Goal: Task Accomplishment & Management: Use online tool/utility

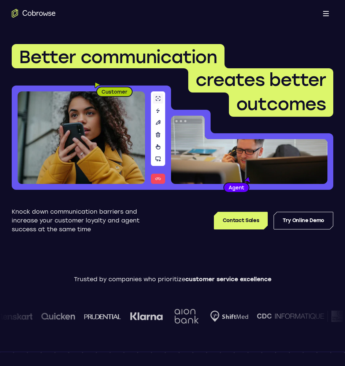
click at [324, 14] on button "Open main menu" at bounding box center [326, 13] width 15 height 15
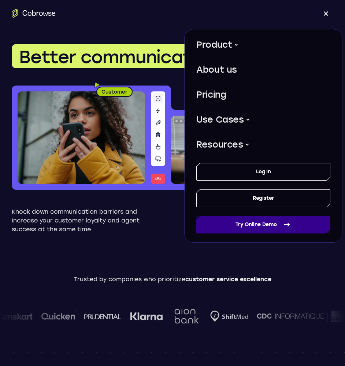
click at [246, 226] on link "Try Online Demo" at bounding box center [264, 225] width 134 height 18
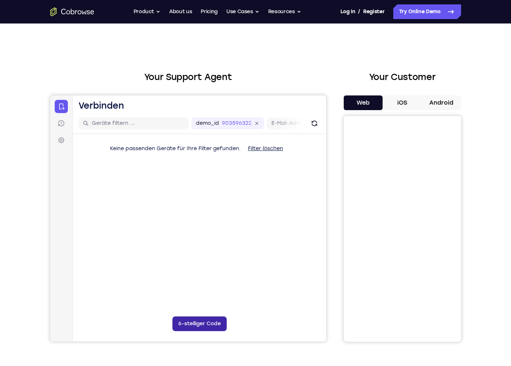
click at [198, 323] on button "6-stelliger Code" at bounding box center [199, 323] width 54 height 15
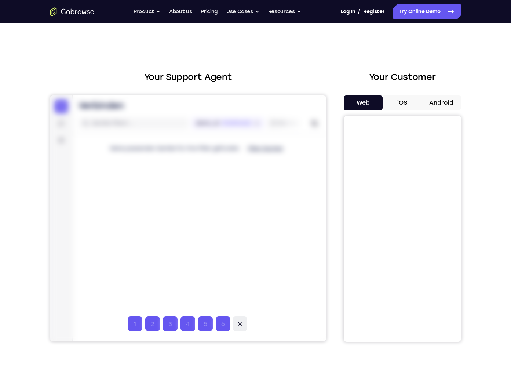
click at [241, 325] on icon at bounding box center [239, 323] width 7 height 7
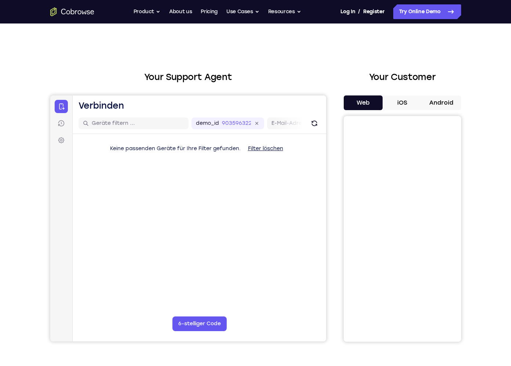
click at [216, 265] on main "demo_id 903596322 903596322 E-Mail-Adresse Benutzer-ID Geräte-ID Gerätename 6-s…" at bounding box center [198, 236] width 253 height 246
click at [210, 234] on main "demo_id 903596322 903596322 E-Mail-Adresse Benutzer-ID Geräte-ID Gerätename 6-s…" at bounding box center [198, 236] width 253 height 246
click at [404, 103] on button "iOS" at bounding box center [401, 102] width 39 height 15
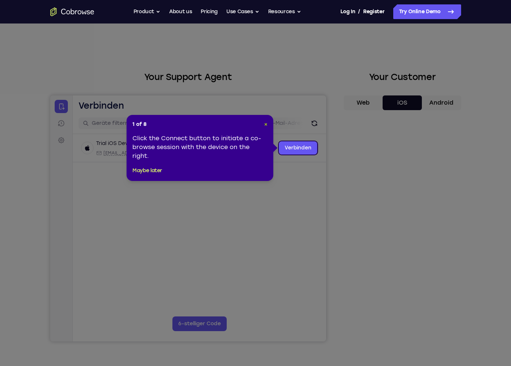
click at [266, 124] on span "×" at bounding box center [265, 124] width 3 height 6
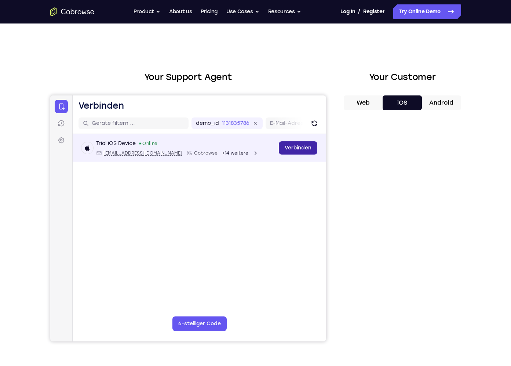
click at [293, 151] on link "Verbinden" at bounding box center [297, 147] width 39 height 13
